Goal: Information Seeking & Learning: Learn about a topic

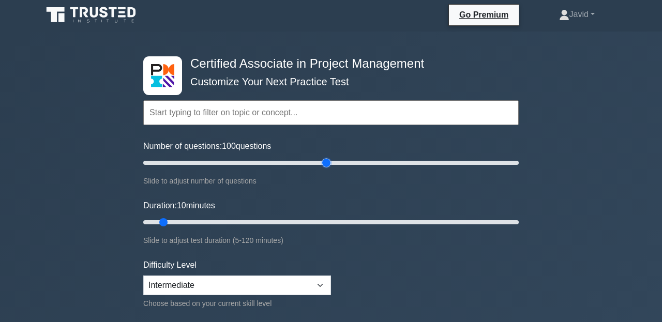
drag, startPoint x: 159, startPoint y: 162, endPoint x: 325, endPoint y: 147, distance: 166.8
type input "100"
click at [325, 157] on input "Number of questions: 100 questions" at bounding box center [331, 163] width 376 height 12
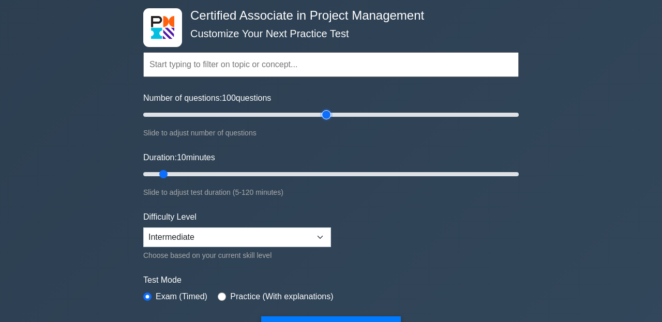
scroll to position [52, 0]
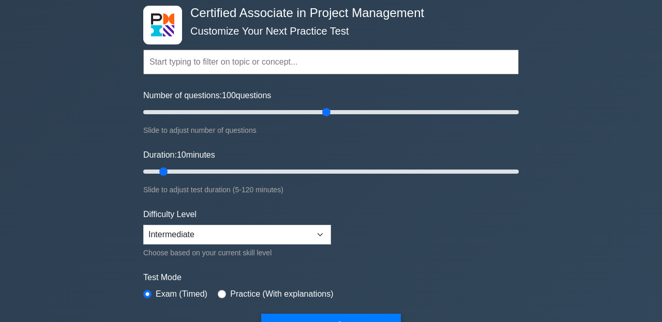
click at [249, 66] on input "text" at bounding box center [331, 62] width 376 height 25
click at [112, 98] on div "Certified Associate in Project Management Customize Your Next Practice Test Top…" at bounding box center [331, 306] width 662 height 651
drag, startPoint x: 162, startPoint y: 169, endPoint x: 320, endPoint y: 186, distance: 159.3
type input "60"
click at [320, 178] on input "Duration: 60 minutes" at bounding box center [331, 172] width 376 height 12
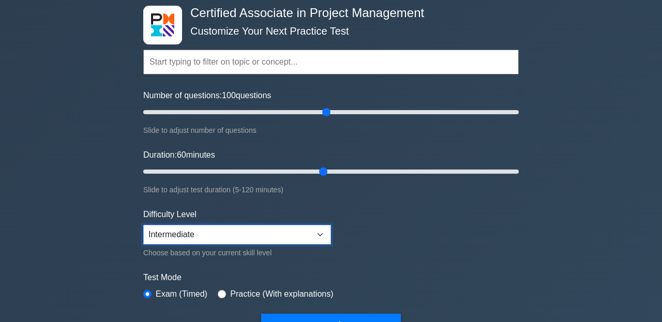
click at [268, 242] on select "Beginner Intermediate Expert" at bounding box center [237, 235] width 188 height 20
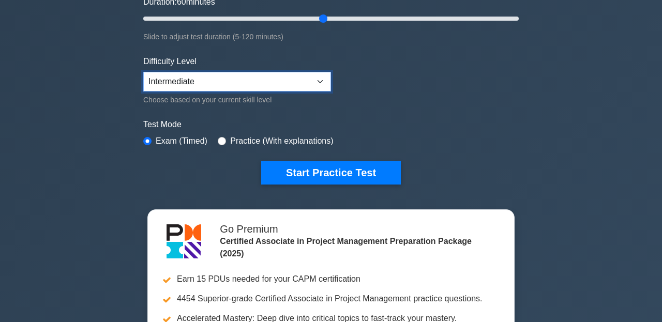
scroll to position [207, 0]
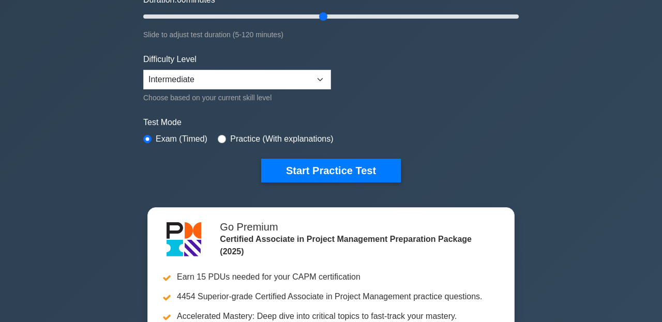
click at [288, 143] on label "Practice (With explanations)" at bounding box center [281, 139] width 103 height 12
click at [277, 140] on label "Practice (With explanations)" at bounding box center [281, 139] width 103 height 12
click at [219, 135] on input "radio" at bounding box center [222, 139] width 8 height 8
radio input "true"
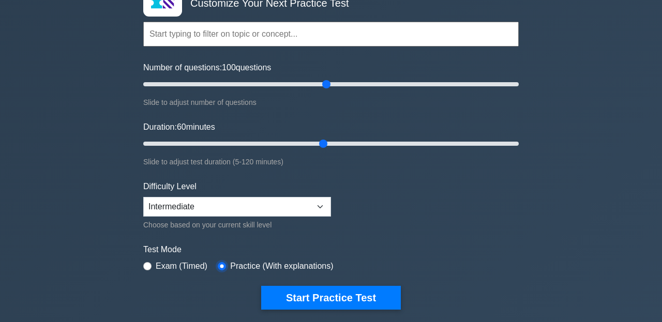
scroll to position [135, 0]
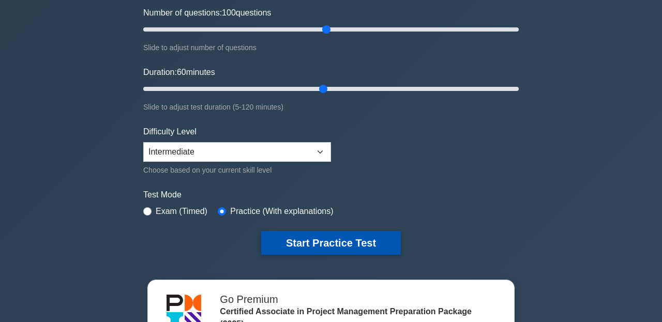
click at [301, 232] on button "Start Practice Test" at bounding box center [331, 243] width 140 height 24
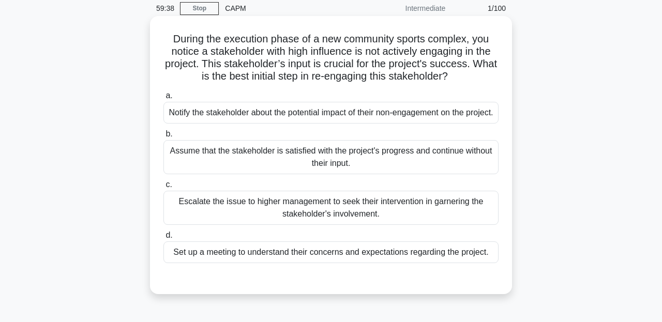
scroll to position [41, 0]
click at [293, 261] on div "Set up a meeting to understand their concerns and expectations regarding the pr…" at bounding box center [330, 253] width 335 height 22
click at [163, 240] on input "d. Set up a meeting to understand their concerns and expectations regarding the…" at bounding box center [163, 236] width 0 height 7
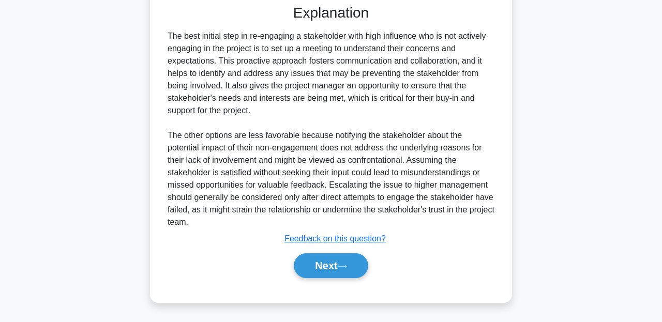
scroll to position [328, 0]
click at [322, 268] on button "Next" at bounding box center [331, 265] width 74 height 25
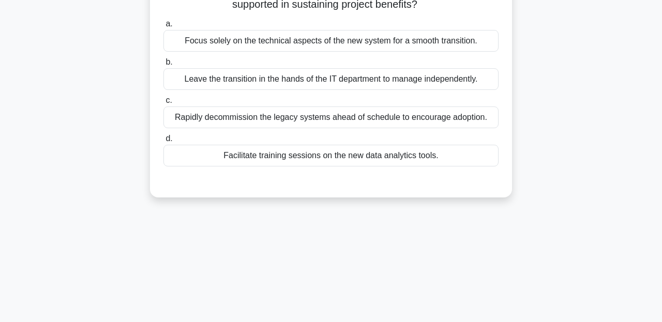
scroll to position [114, 0]
drag, startPoint x: 165, startPoint y: 61, endPoint x: 298, endPoint y: 12, distance: 141.7
click at [272, 26] on div "a. Focus solely on the technical aspects of the new system for a smooth transit…" at bounding box center [331, 91] width 348 height 153
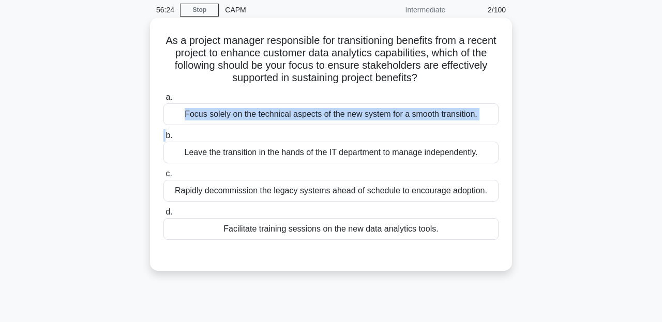
scroll to position [0, 0]
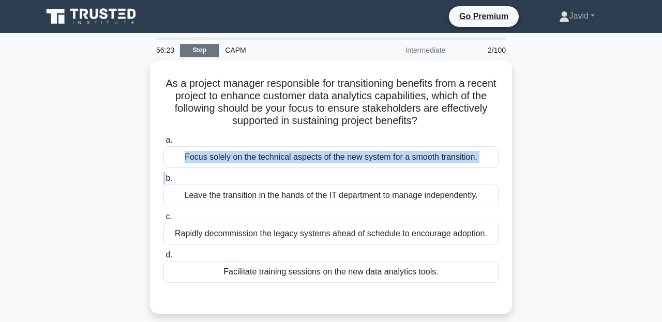
click at [209, 44] on link "Stop" at bounding box center [199, 50] width 39 height 13
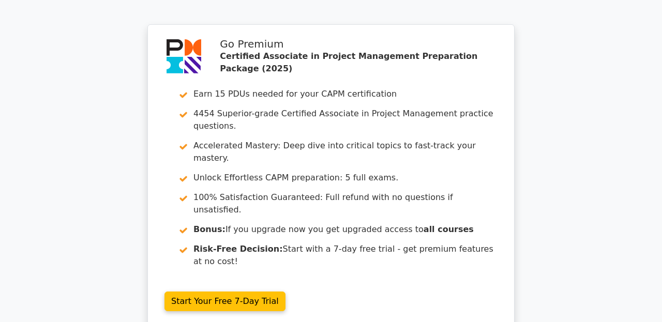
scroll to position [1621, 0]
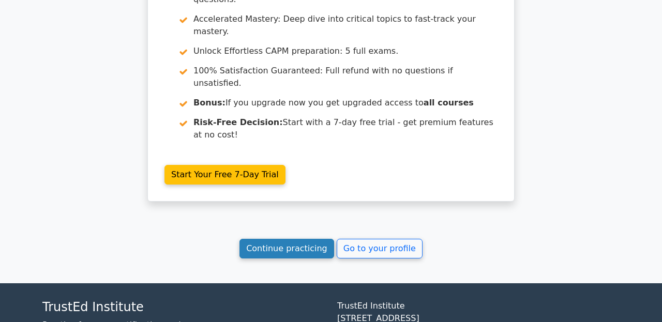
click at [289, 239] on link "Continue practicing" at bounding box center [287, 249] width 95 height 20
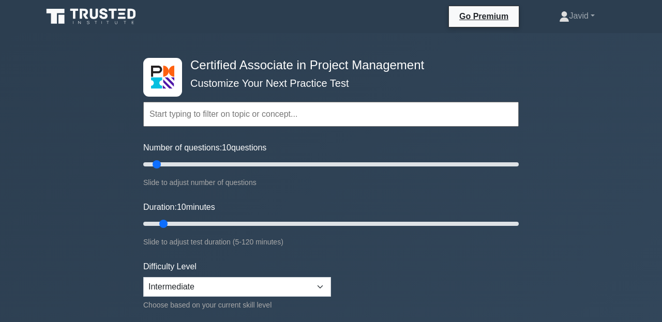
click at [203, 110] on input "text" at bounding box center [331, 114] width 376 height 25
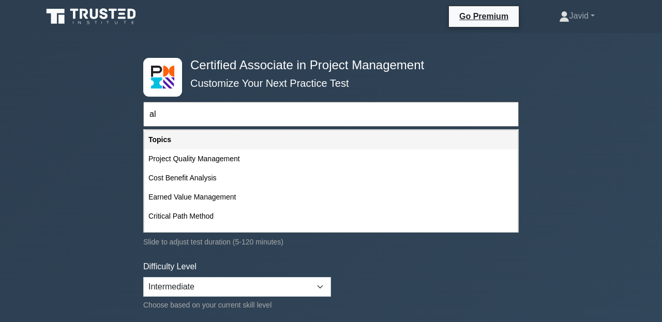
type input "a"
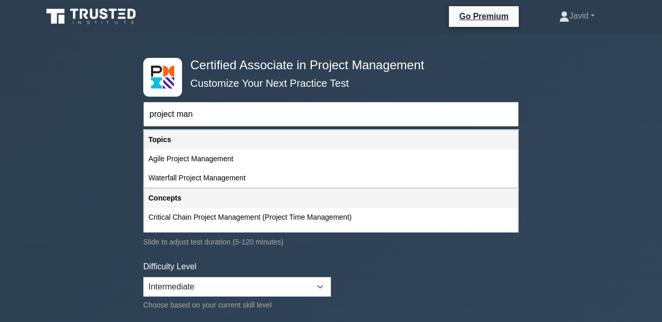
type input "project mana"
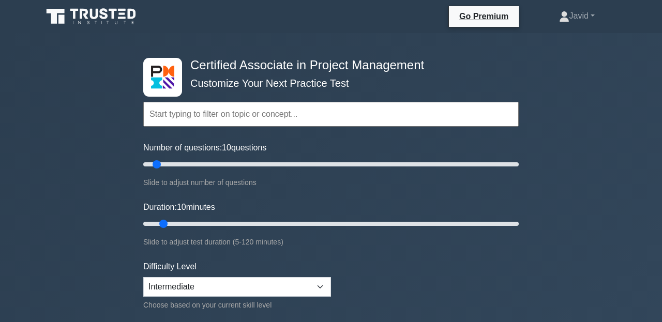
click at [158, 156] on div "Number of questions: 10 questions Slide to adjust number of questions" at bounding box center [331, 165] width 376 height 47
drag, startPoint x: 158, startPoint y: 161, endPoint x: 232, endPoint y: 165, distance: 74.1
type input "50"
click at [232, 165] on input "Number of questions: 50 questions" at bounding box center [331, 164] width 376 height 12
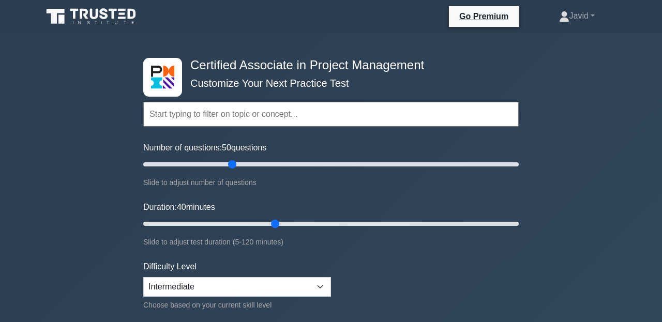
drag, startPoint x: 164, startPoint y: 225, endPoint x: 267, endPoint y: 227, distance: 103.5
click at [267, 227] on input "Duration: 40 minutes" at bounding box center [331, 224] width 376 height 12
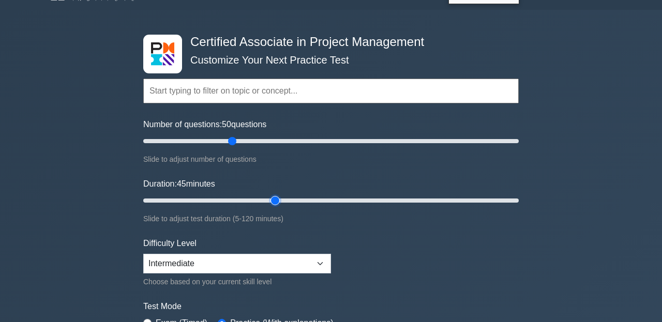
scroll to position [27, 0]
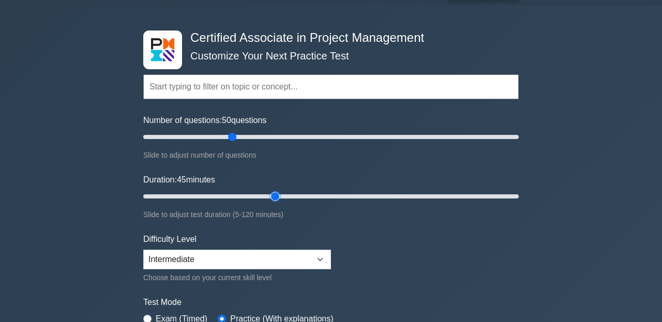
drag, startPoint x: 271, startPoint y: 196, endPoint x: 278, endPoint y: 196, distance: 6.7
click at [278, 196] on input "Duration: 45 minutes" at bounding box center [331, 196] width 376 height 12
drag, startPoint x: 278, startPoint y: 196, endPoint x: 284, endPoint y: 196, distance: 6.2
type input "50"
click at [284, 196] on input "Duration: 50 minutes" at bounding box center [331, 196] width 376 height 12
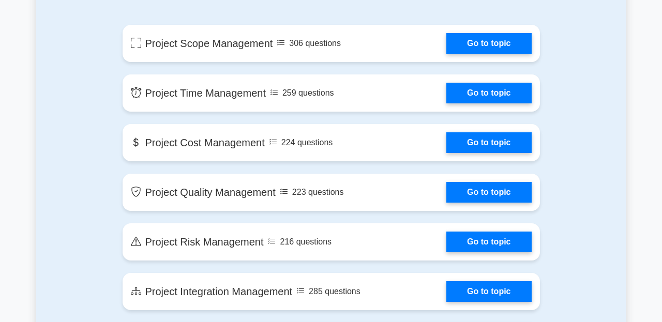
scroll to position [750, 0]
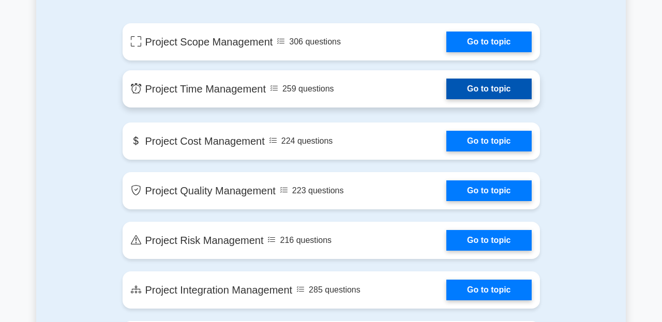
click at [446, 95] on link "Go to topic" at bounding box center [488, 89] width 85 height 21
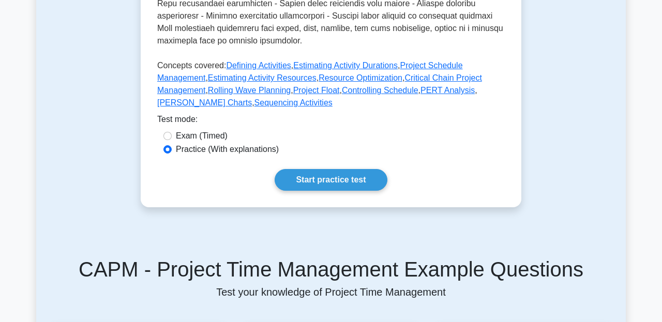
scroll to position [512, 0]
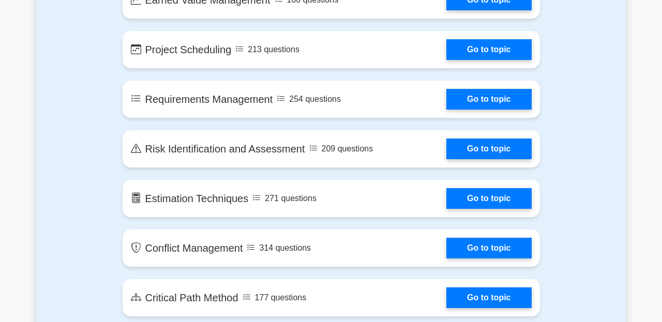
scroll to position [1537, 0]
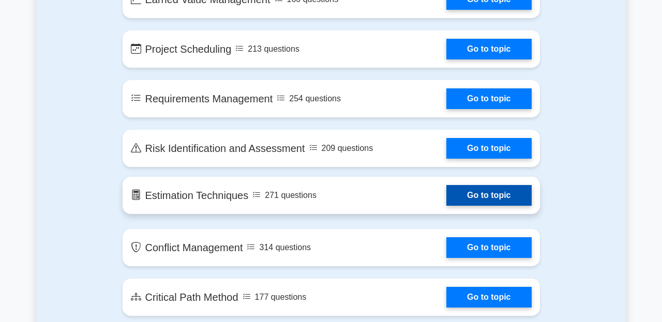
click at [446, 185] on link "Go to topic" at bounding box center [488, 195] width 85 height 21
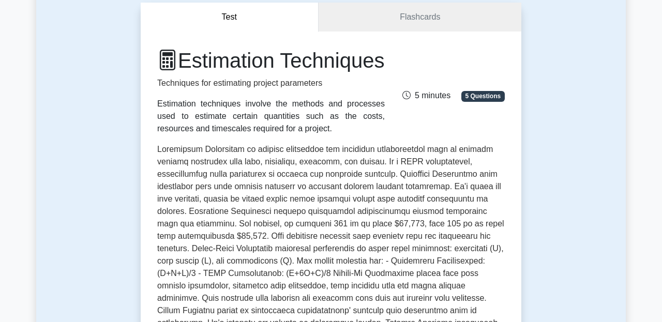
scroll to position [95, 0]
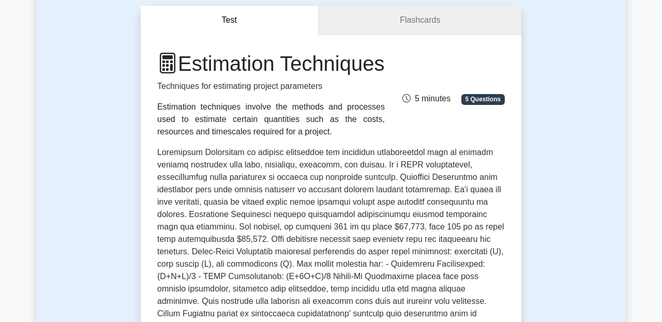
click at [388, 14] on link "Flashcards" at bounding box center [420, 20] width 203 height 29
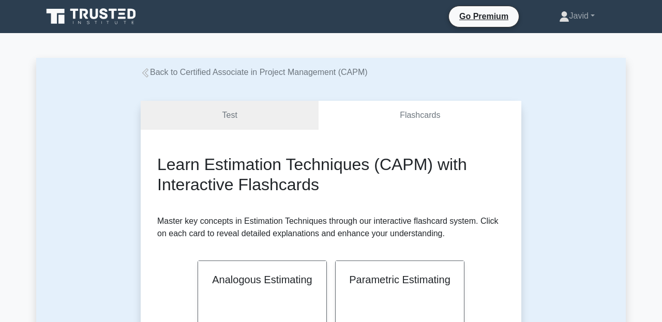
click at [246, 118] on link "Test" at bounding box center [230, 115] width 178 height 29
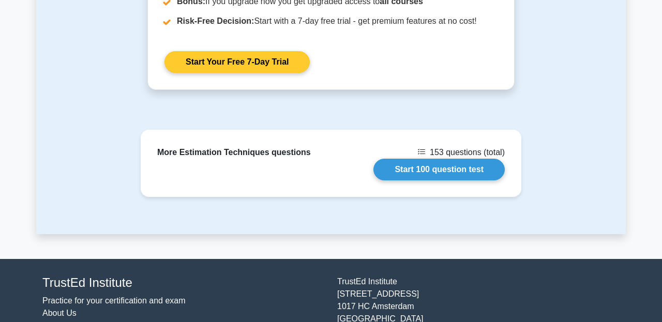
scroll to position [1283, 0]
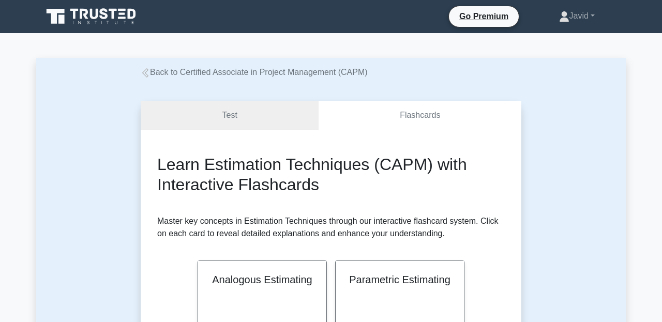
click at [218, 125] on link "Test" at bounding box center [230, 115] width 178 height 29
